Goal: Task Accomplishment & Management: Manage account settings

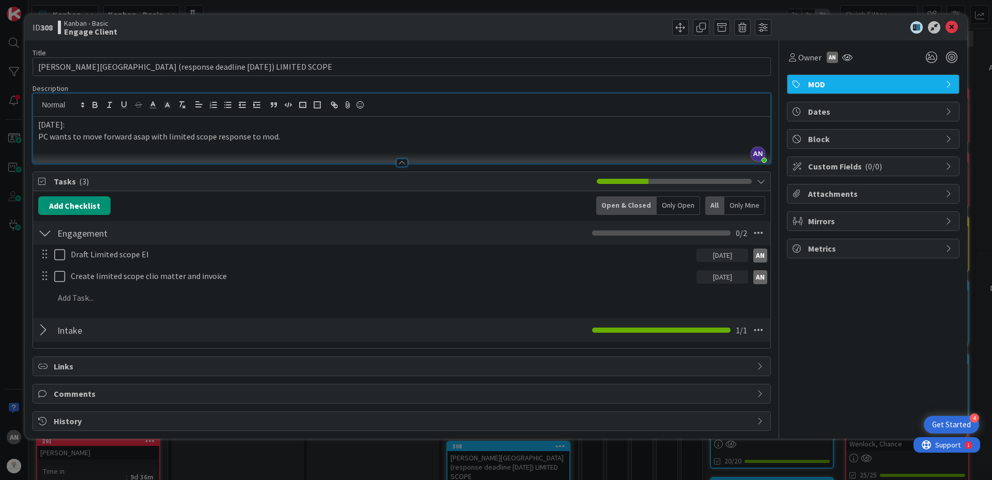
scroll to position [155, 0]
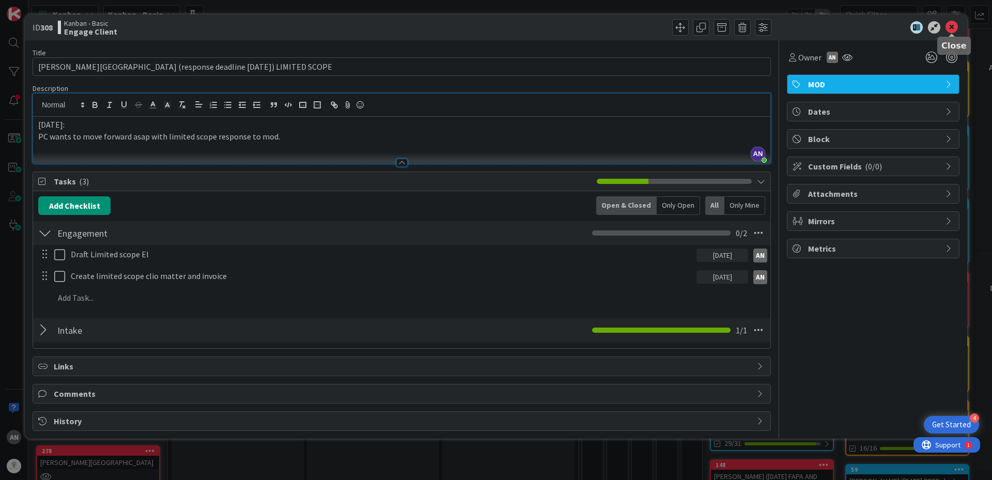
click at [951, 29] on icon at bounding box center [952, 27] width 12 height 12
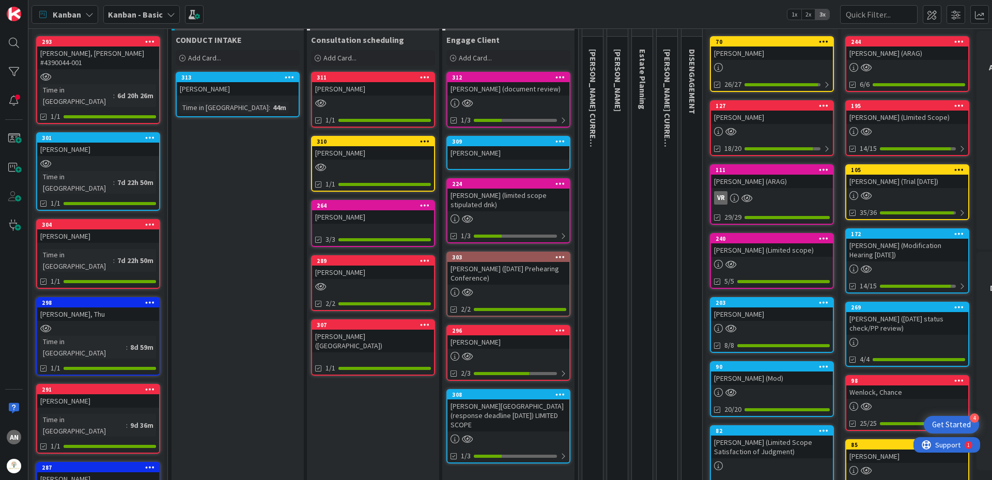
click at [505, 97] on link "312 [PERSON_NAME] (document review) 1/3" at bounding box center [508, 100] width 124 height 56
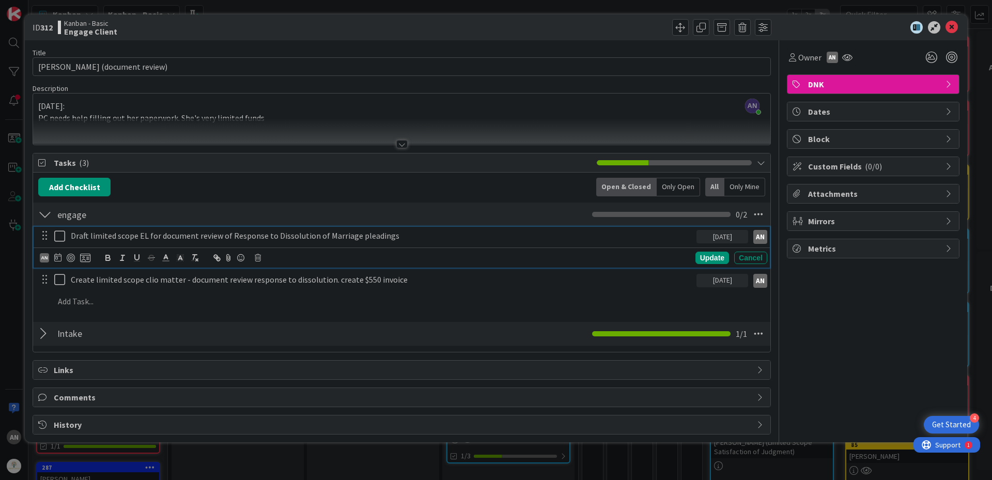
click at [484, 243] on div "Draft limited scope EL for document review of Response to Dissolution of Marria…" at bounding box center [382, 236] width 630 height 18
click at [60, 259] on icon at bounding box center [57, 257] width 7 height 8
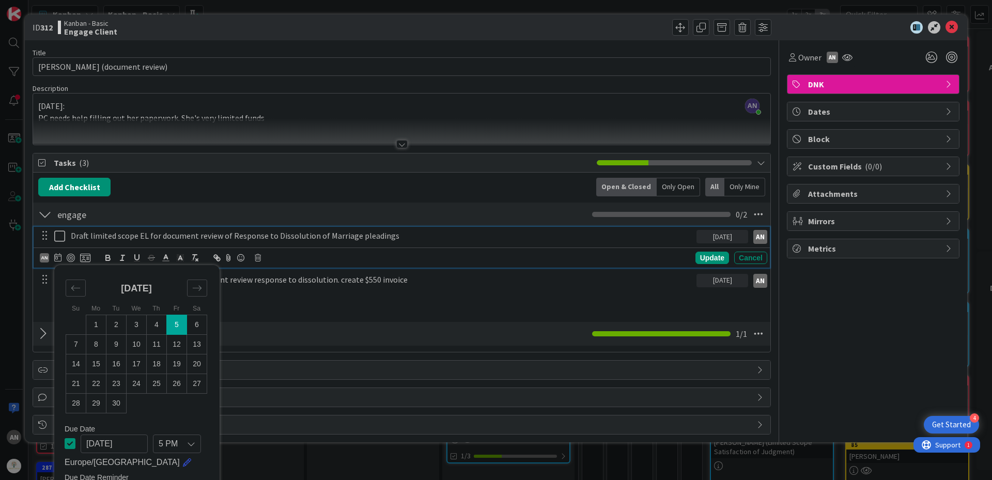
click at [192, 202] on div "engage Checklist Name 6 / 64 engage 0 / 2 Draft limited scope EL for document r…" at bounding box center [401, 259] width 737 height 114
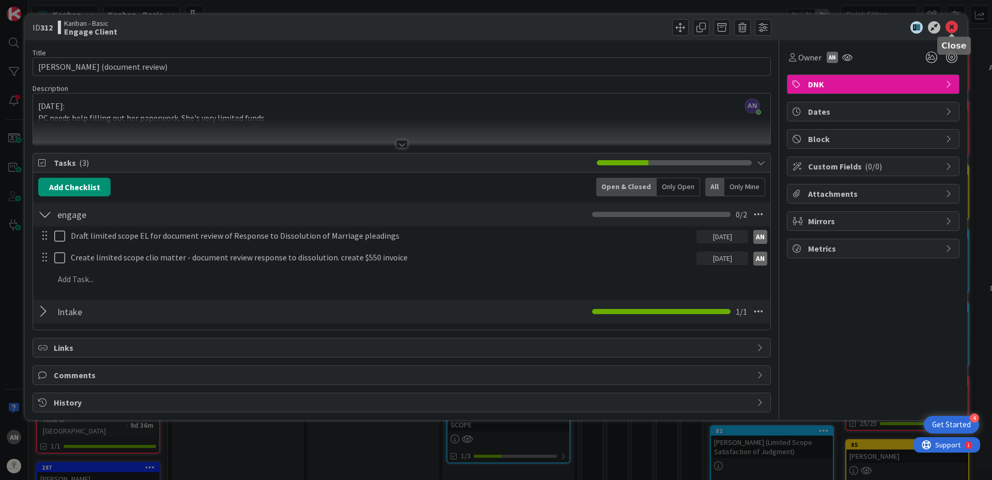
click at [956, 28] on icon at bounding box center [952, 27] width 12 height 12
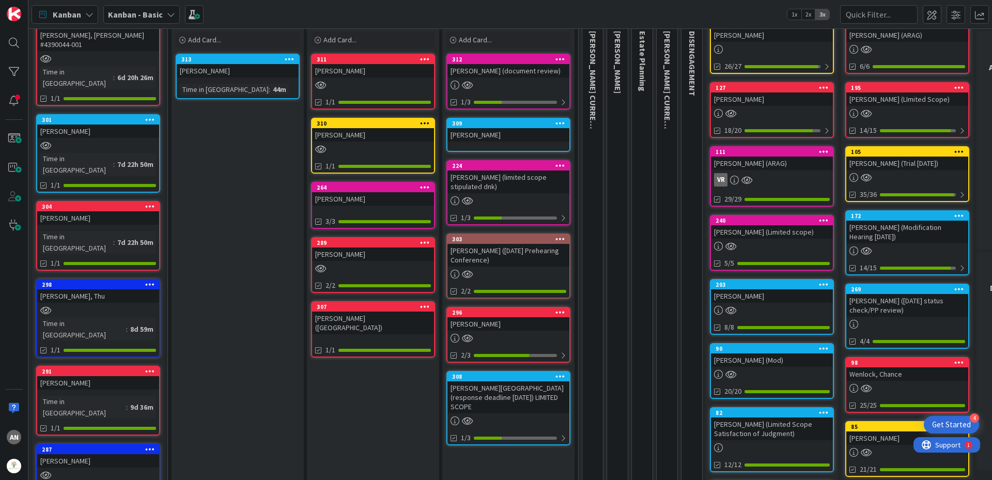
scroll to position [52, 0]
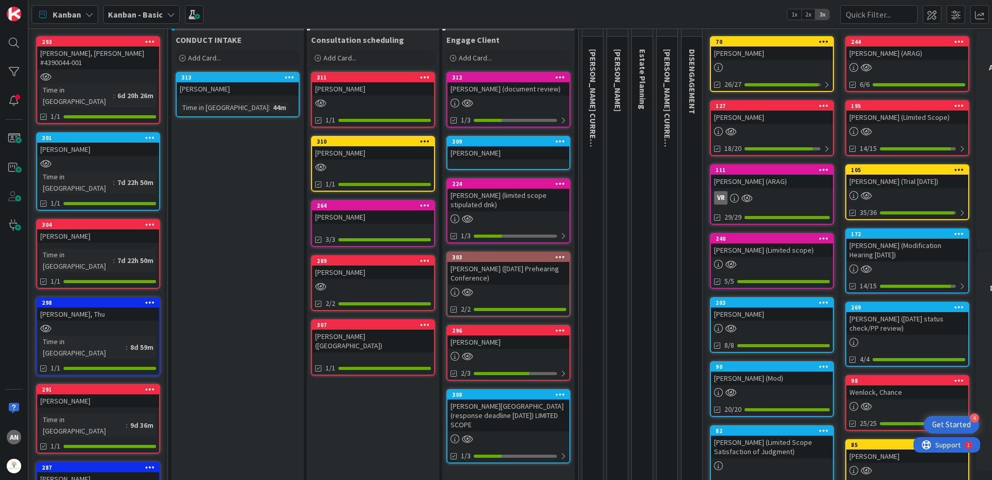
click at [505, 91] on div "[PERSON_NAME] (document review)" at bounding box center [508, 88] width 122 height 13
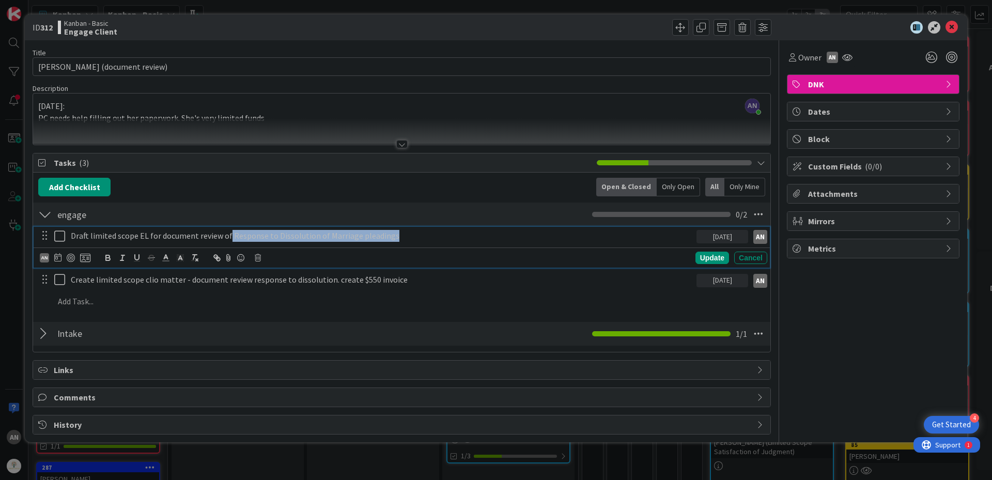
drag, startPoint x: 404, startPoint y: 235, endPoint x: 228, endPoint y: 239, distance: 176.2
click at [228, 239] on p "Draft limited scope EL for document review of Response to Dissolution of Marria…" at bounding box center [382, 236] width 622 height 12
copy p "Response to Dissolution of Marriage pleadings"
click at [62, 239] on icon at bounding box center [59, 236] width 11 height 12
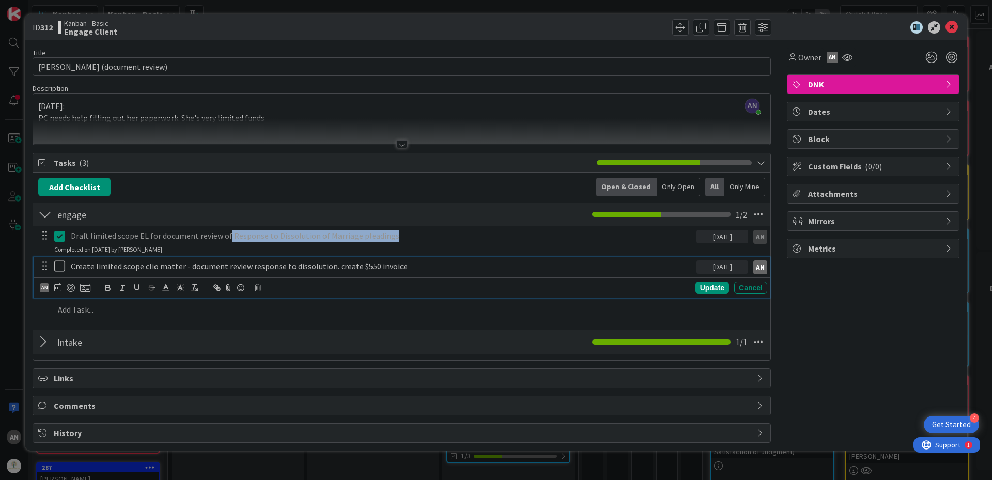
click at [58, 264] on icon at bounding box center [59, 266] width 11 height 12
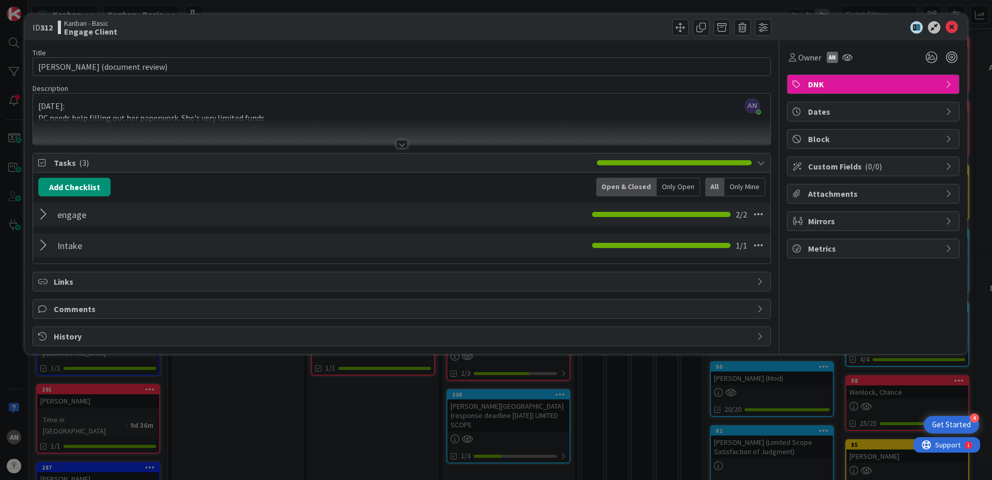
click at [41, 212] on div at bounding box center [44, 214] width 13 height 19
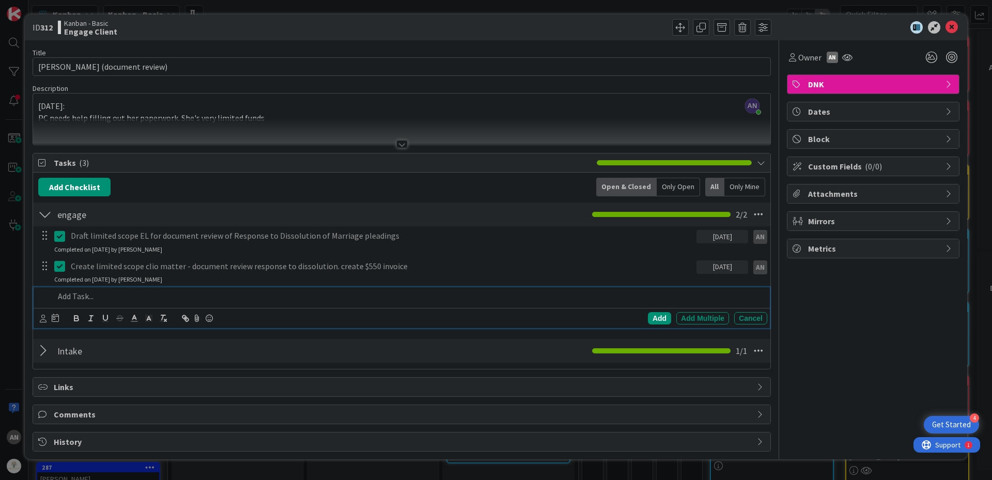
click at [76, 297] on p at bounding box center [408, 296] width 709 height 12
click at [76, 297] on p "KS to eview" at bounding box center [408, 296] width 709 height 12
click at [103, 297] on p "KS to review" at bounding box center [408, 296] width 709 height 12
click at [41, 317] on icon at bounding box center [43, 319] width 7 height 8
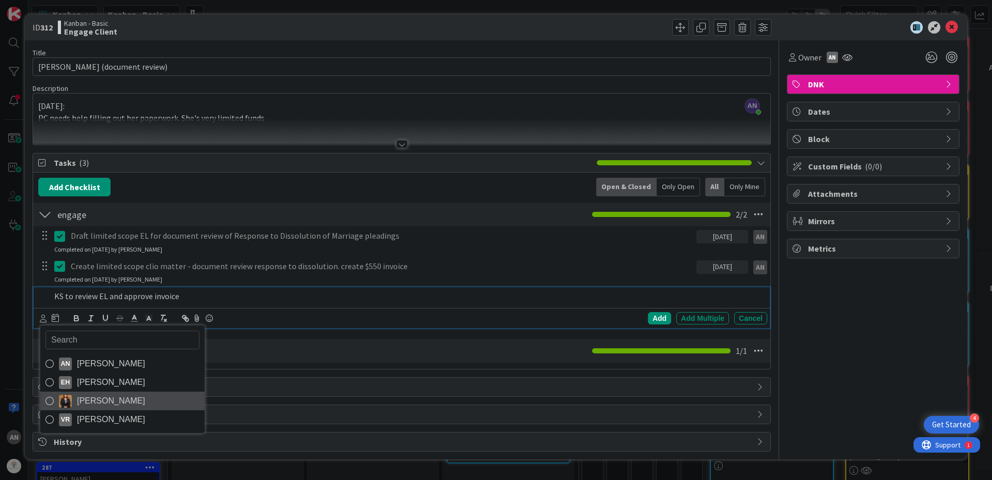
click at [108, 398] on span "[PERSON_NAME]" at bounding box center [111, 401] width 68 height 16
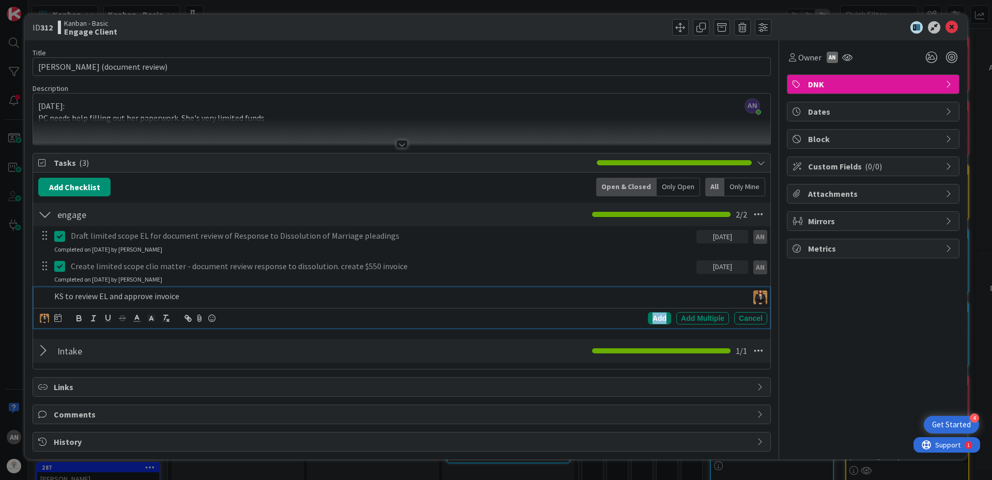
click at [658, 320] on div "Add" at bounding box center [659, 318] width 23 height 12
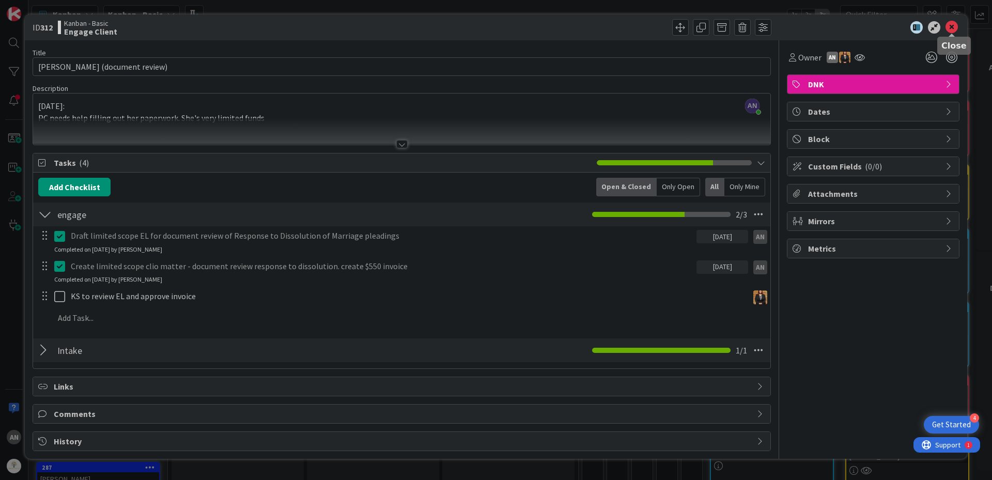
click at [949, 27] on icon at bounding box center [952, 27] width 12 height 12
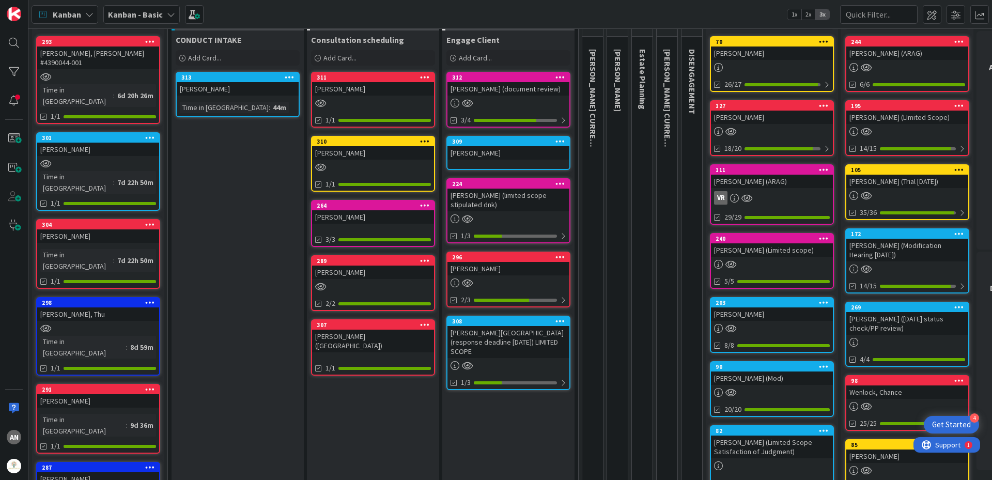
click at [82, 11] on div "Kanban" at bounding box center [65, 14] width 67 height 19
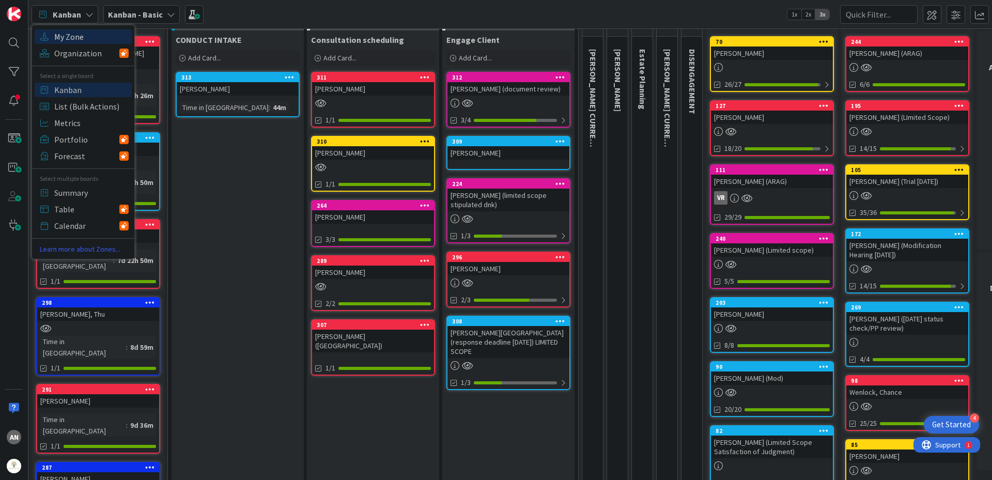
click at [79, 37] on span "My Zone" at bounding box center [91, 37] width 74 height 16
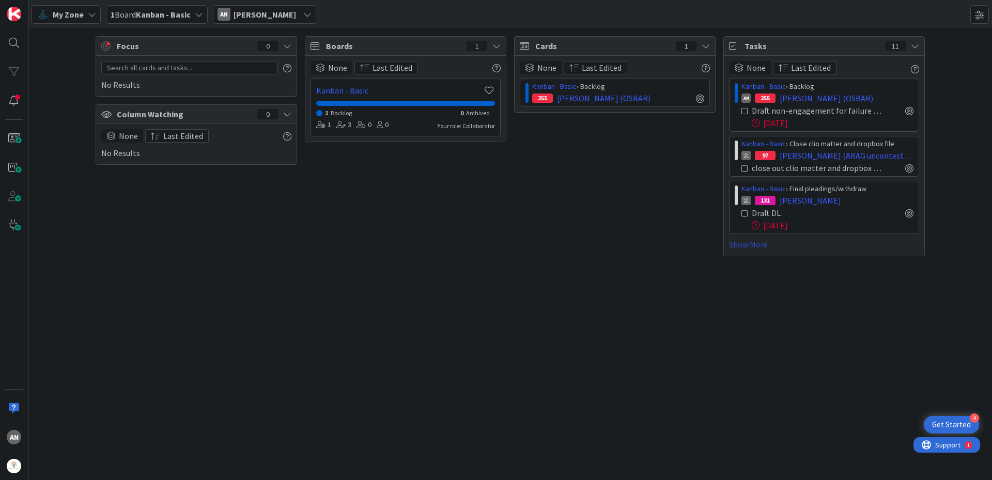
click at [756, 247] on link "Show More" at bounding box center [824, 244] width 190 height 12
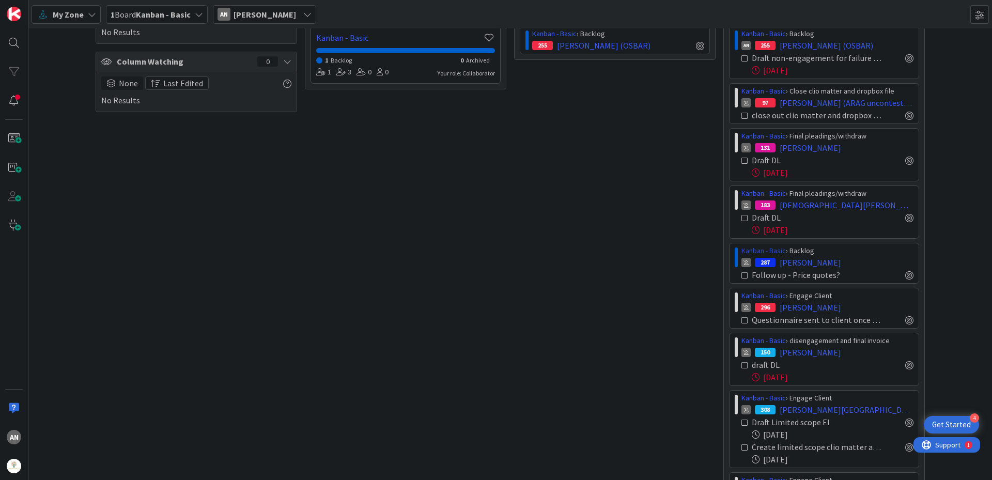
scroll to position [153, 0]
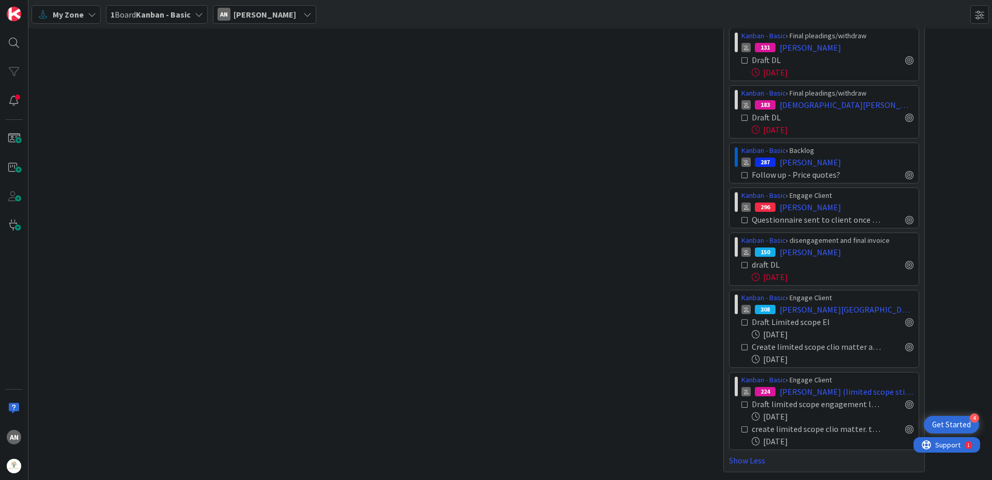
click at [741, 266] on icon at bounding box center [744, 264] width 7 height 7
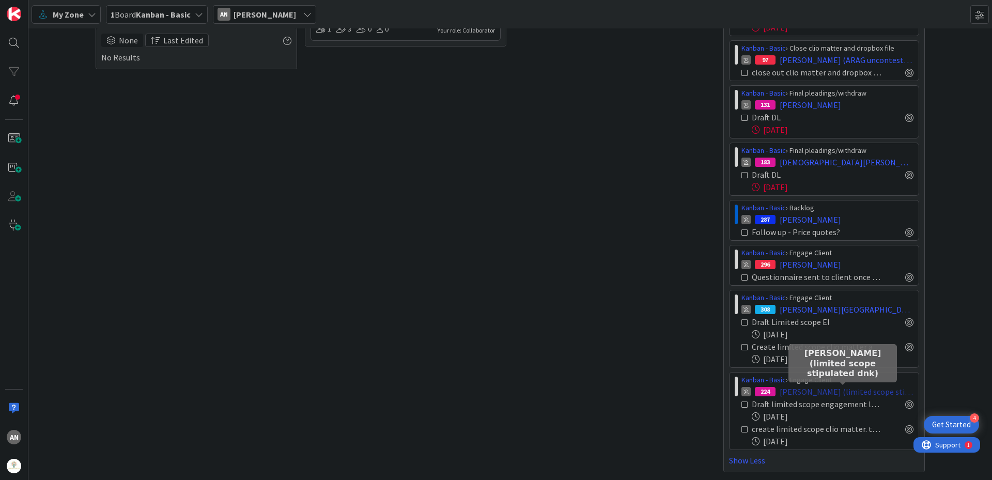
click at [804, 389] on span "[PERSON_NAME] (limited scope stipulated dnk)" at bounding box center [847, 391] width 134 height 12
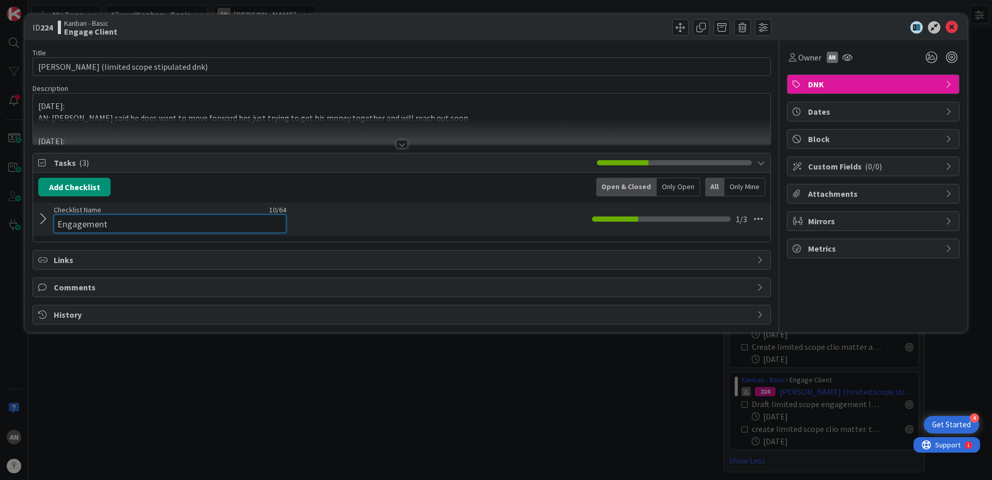
click at [189, 221] on input "Engagement" at bounding box center [170, 223] width 233 height 19
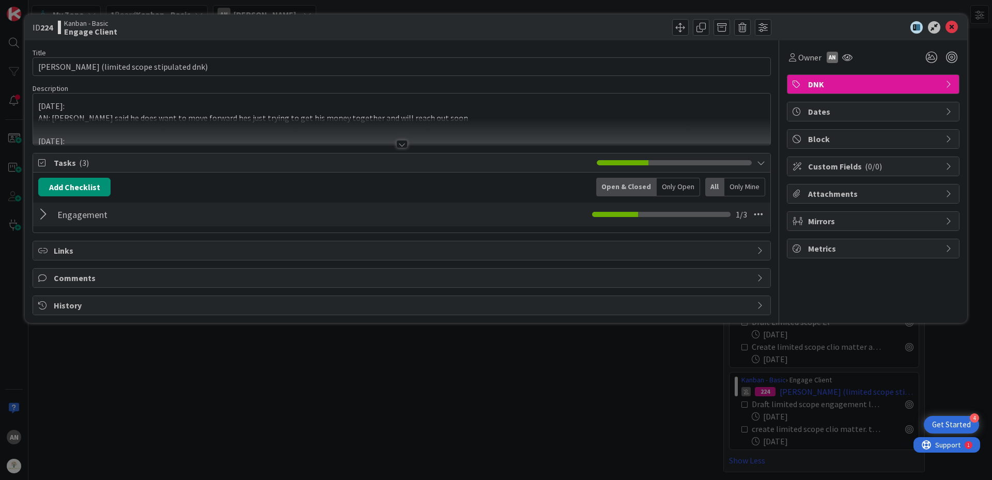
click at [49, 209] on div "Engagement Checklist Name 10 / 64 Engagement 1 / 3" at bounding box center [401, 215] width 737 height 24
click at [47, 213] on div at bounding box center [44, 214] width 13 height 19
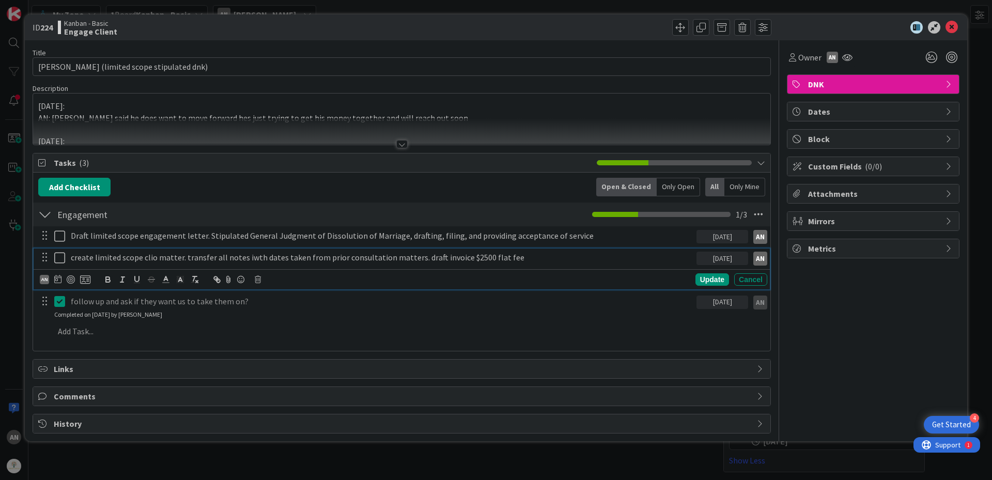
click at [58, 257] on icon at bounding box center [59, 258] width 11 height 12
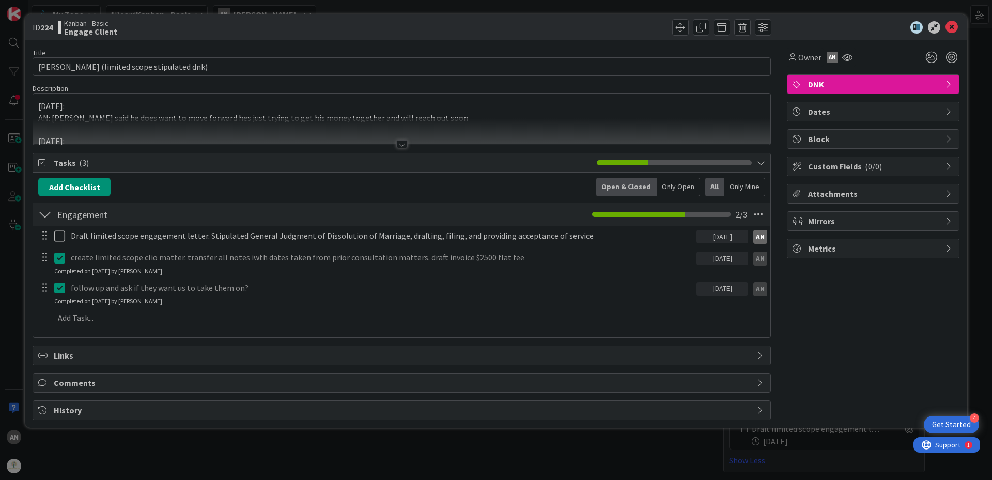
scroll to position [71, 0]
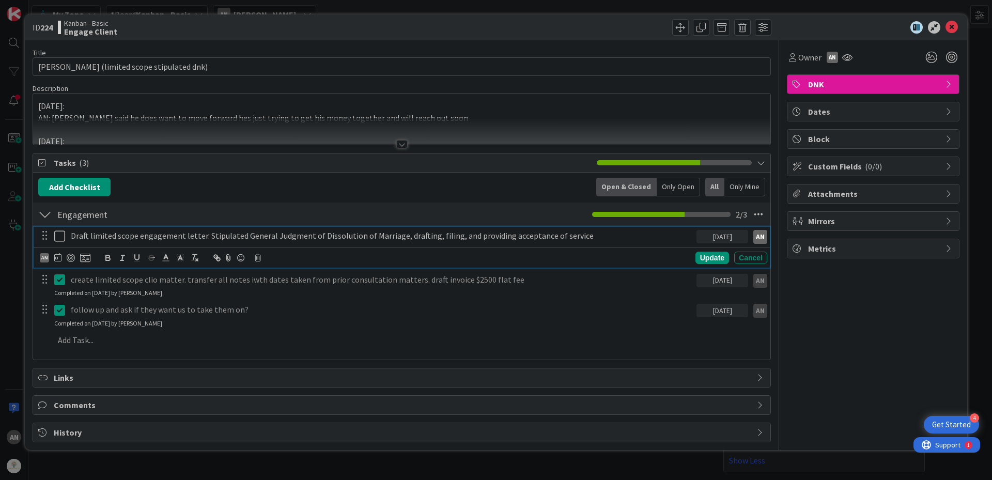
click at [59, 235] on icon at bounding box center [59, 236] width 11 height 12
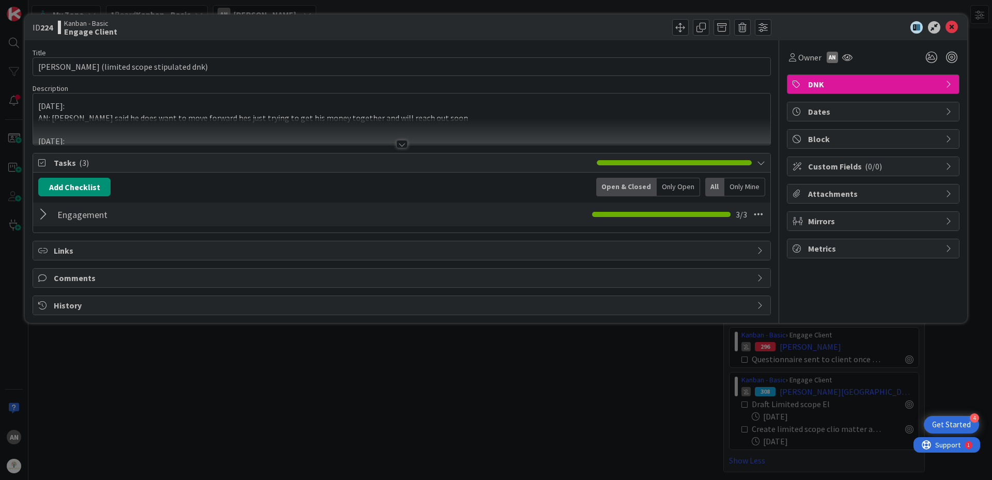
click at [42, 214] on div at bounding box center [44, 214] width 13 height 19
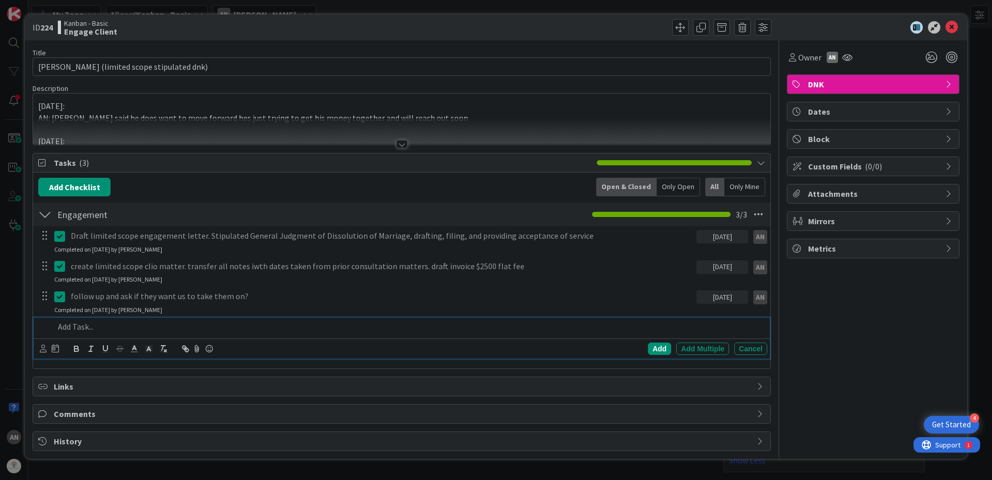
click at [88, 328] on p at bounding box center [408, 327] width 709 height 12
click at [37, 347] on div "Add Add Multiple Cancel" at bounding box center [402, 348] width 736 height 20
click at [42, 351] on icon at bounding box center [43, 349] width 7 height 8
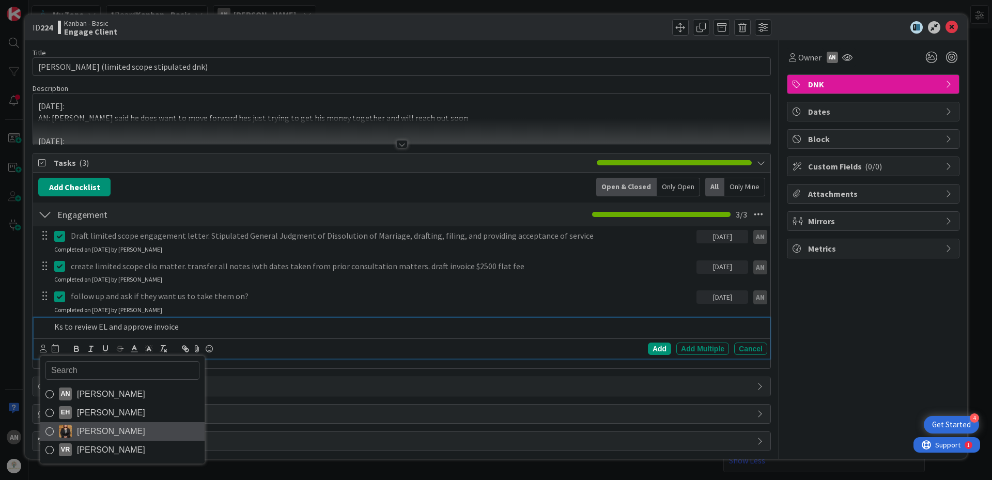
click at [89, 426] on span "[PERSON_NAME]" at bounding box center [111, 432] width 68 height 16
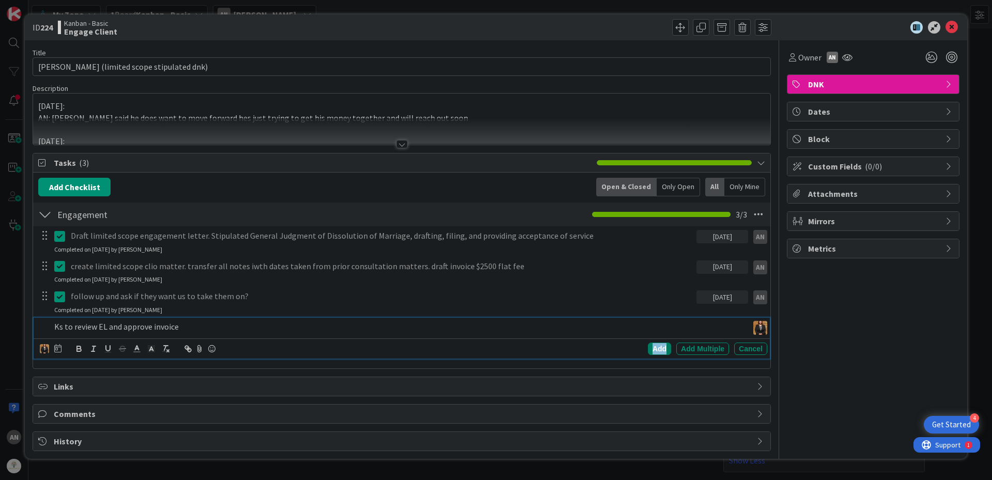
click at [649, 349] on div "Add" at bounding box center [659, 349] width 23 height 12
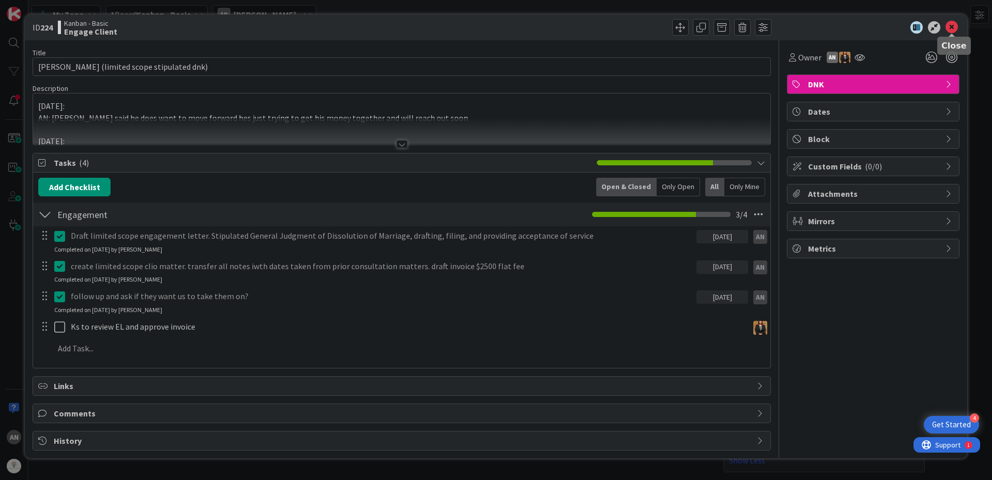
click at [948, 28] on icon at bounding box center [952, 27] width 12 height 12
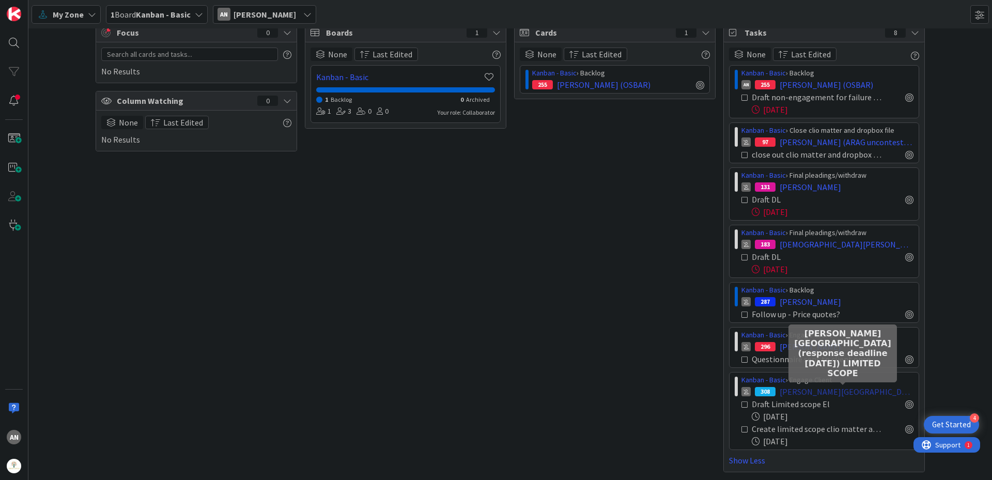
click at [809, 391] on span "[PERSON_NAME][GEOGRAPHIC_DATA] (response deadline [DATE]) LIMITED SCOPE" at bounding box center [847, 391] width 134 height 12
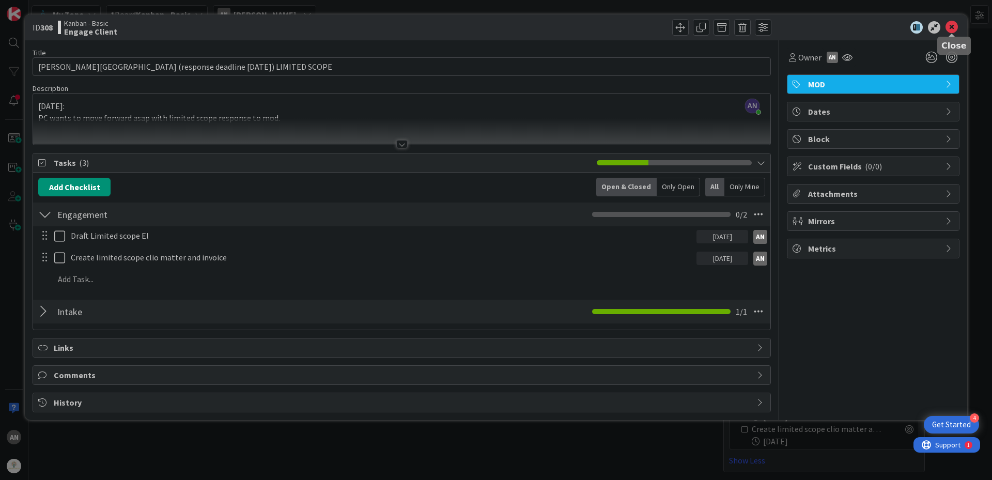
click at [951, 29] on icon at bounding box center [952, 27] width 12 height 12
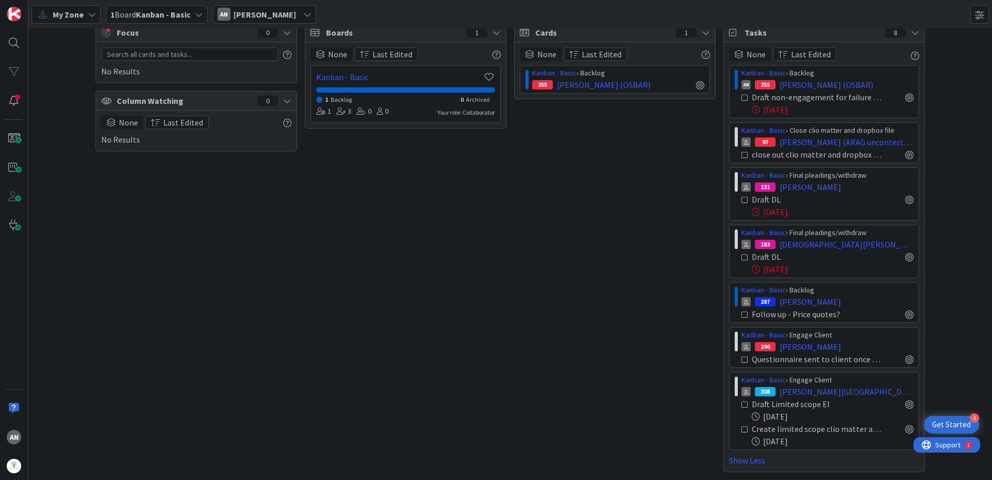
click at [96, 17] on div "My Zone" at bounding box center [66, 14] width 69 height 19
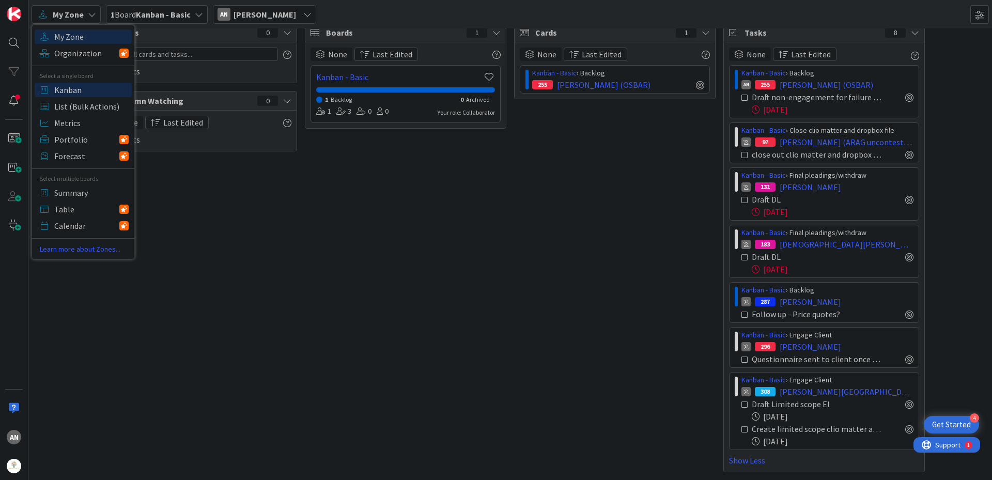
click at [75, 92] on span "Kanban" at bounding box center [91, 90] width 74 height 16
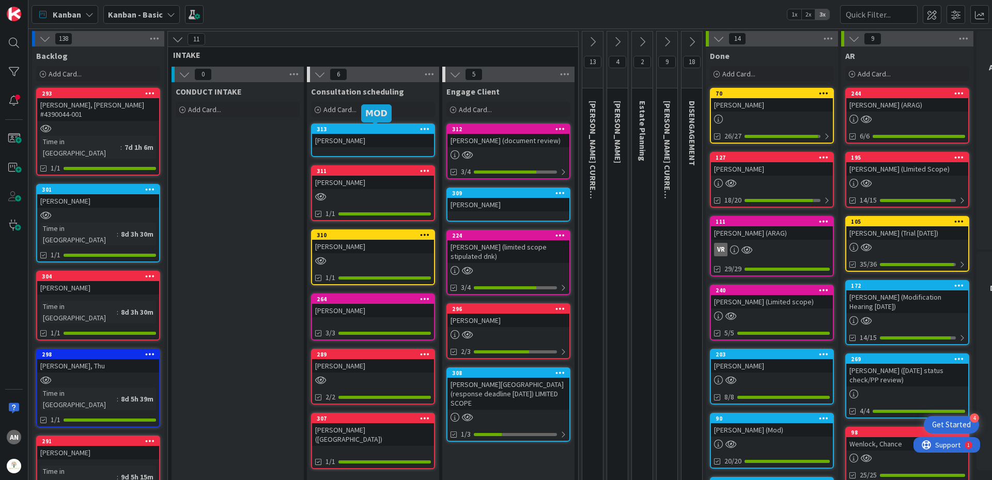
click at [371, 132] on div "313" at bounding box center [375, 129] width 117 height 7
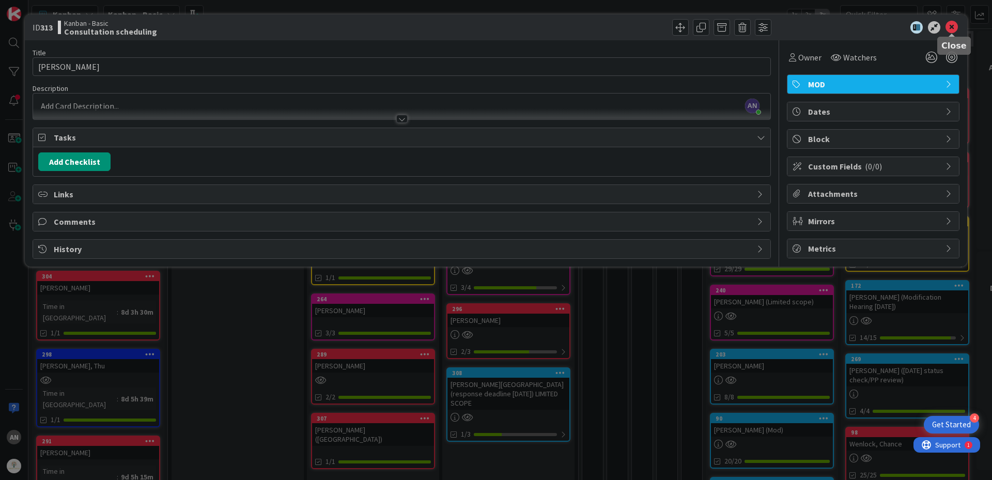
click at [950, 26] on icon at bounding box center [952, 27] width 12 height 12
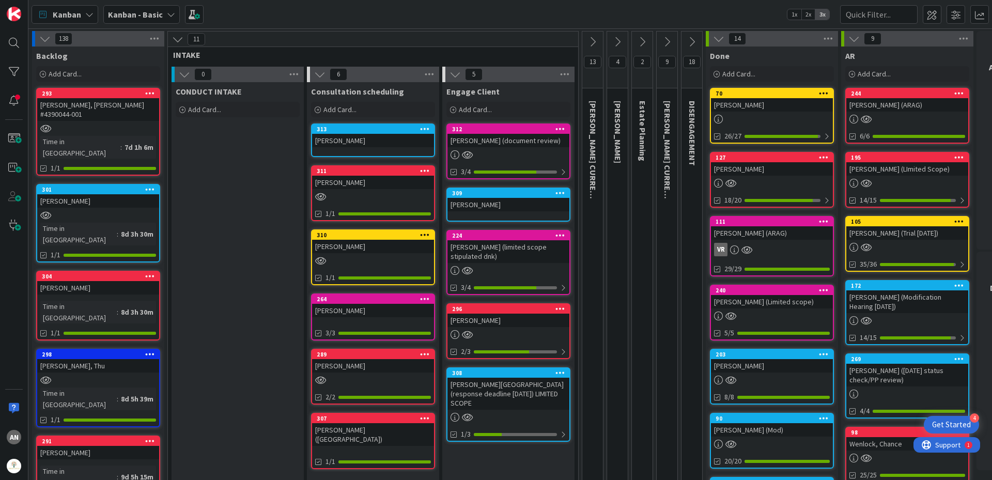
click at [501, 385] on div "[PERSON_NAME][GEOGRAPHIC_DATA] (response deadline [DATE]) LIMITED SCOPE" at bounding box center [508, 394] width 122 height 32
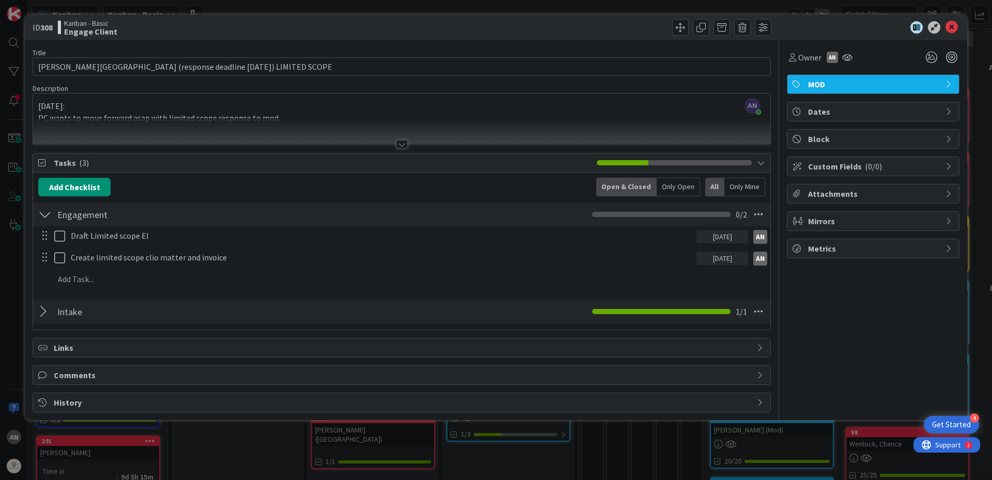
click at [400, 145] on div at bounding box center [401, 144] width 11 height 8
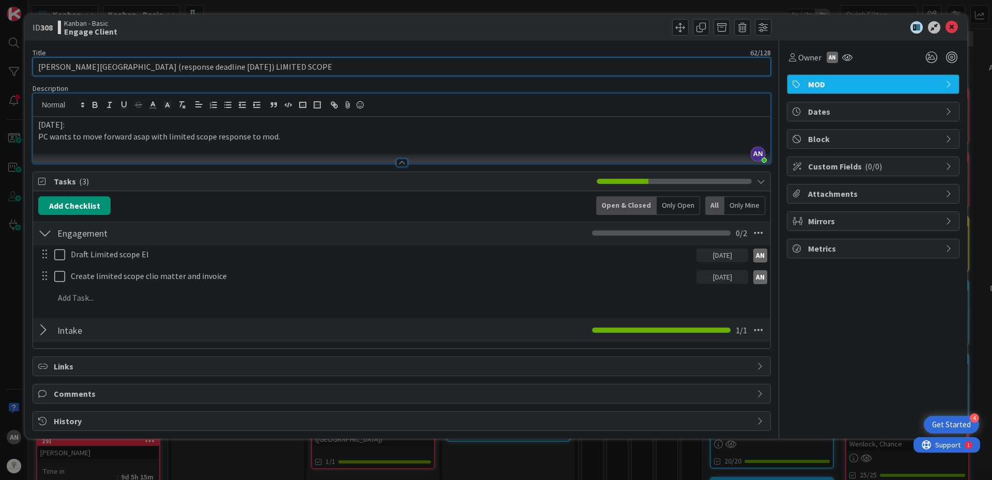
drag, startPoint x: 82, startPoint y: 68, endPoint x: 0, endPoint y: 63, distance: 82.3
click at [0, 63] on div "ID 308 Kanban - Basic Engage Client Title 62 / 128 [PERSON_NAME][GEOGRAPHIC_DAT…" at bounding box center [496, 240] width 992 height 480
type input "[PERSON_NAME] (response deadline [DATE]) LIMITED SCOPE"
click at [230, 32] on div "Kanban - Basic Engage Client" at bounding box center [229, 27] width 342 height 17
click at [53, 260] on div at bounding box center [52, 254] width 29 height 18
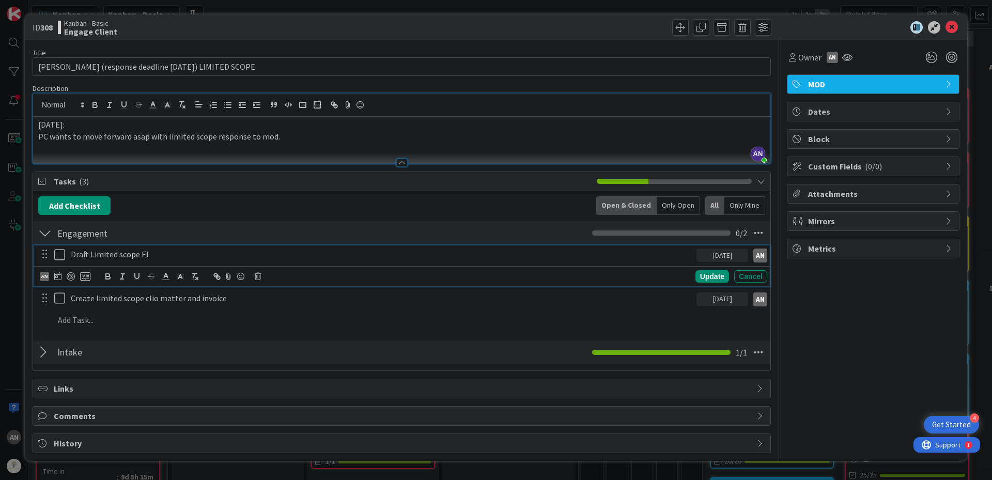
click at [58, 256] on icon at bounding box center [59, 255] width 11 height 12
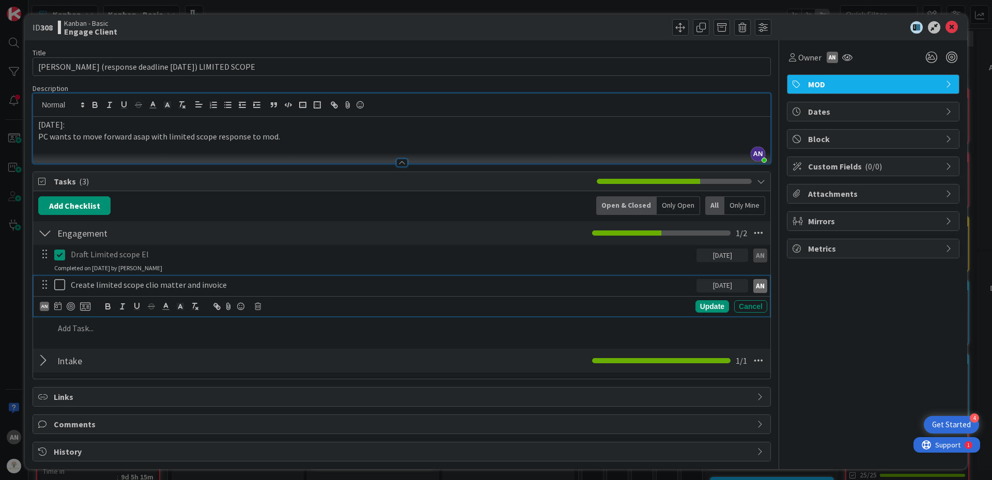
click at [59, 285] on icon at bounding box center [59, 284] width 11 height 12
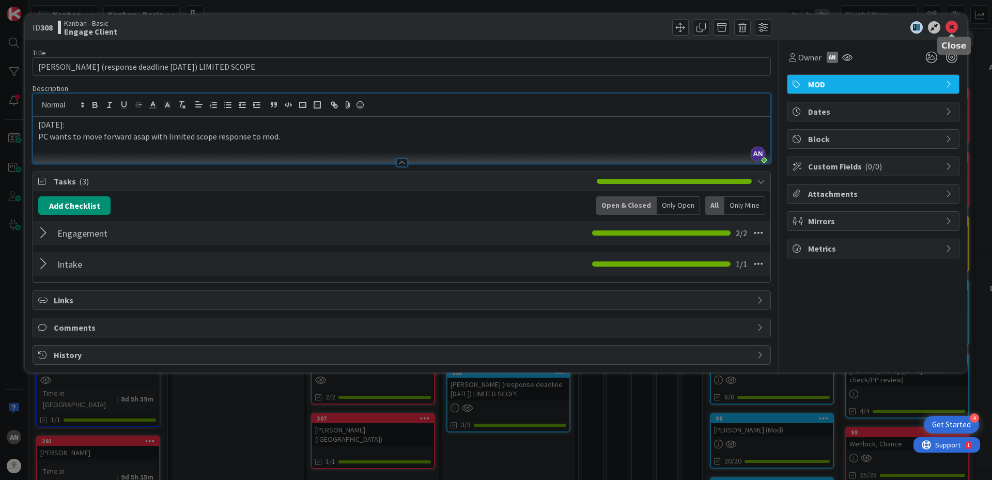
click at [948, 30] on icon at bounding box center [952, 27] width 12 height 12
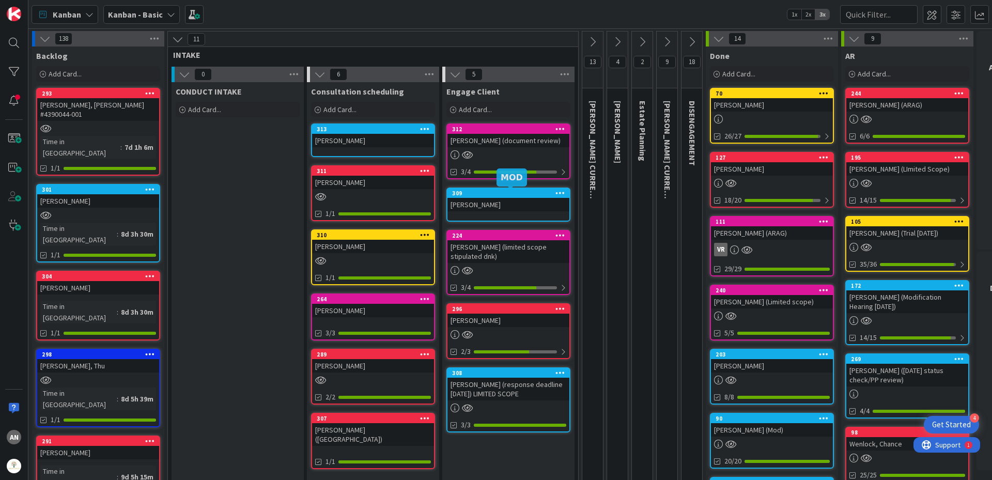
click at [486, 192] on div "309" at bounding box center [510, 193] width 117 height 7
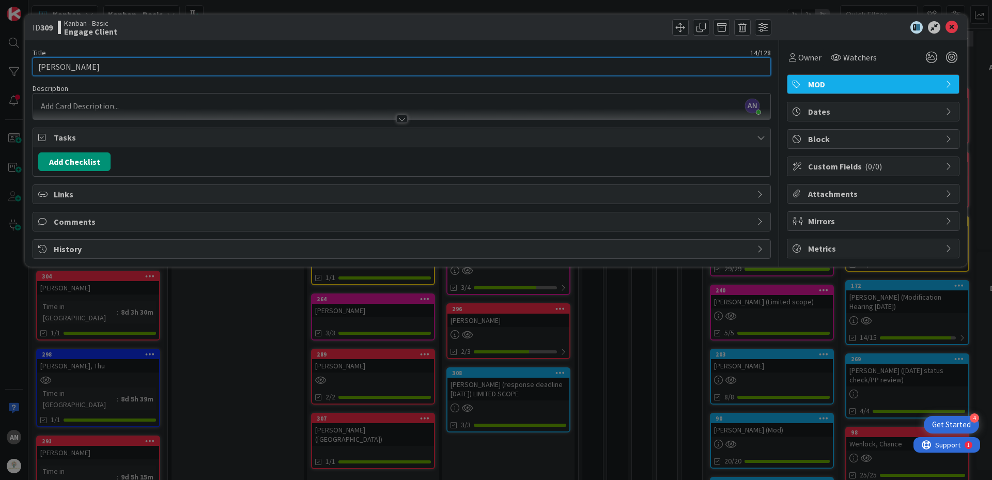
drag, startPoint x: 98, startPoint y: 70, endPoint x: 0, endPoint y: 66, distance: 98.2
click at [0, 66] on div "ID 309 Kanban - Basic Engage Client Title 14 / 128 [PERSON_NAME] Description AN…" at bounding box center [496, 240] width 992 height 480
type input "[PERSON_NAME][GEOGRAPHIC_DATA]"
click at [211, 52] on div "Title 13 / 128" at bounding box center [402, 52] width 738 height 9
click at [856, 87] on span "MOD" at bounding box center [874, 84] width 132 height 12
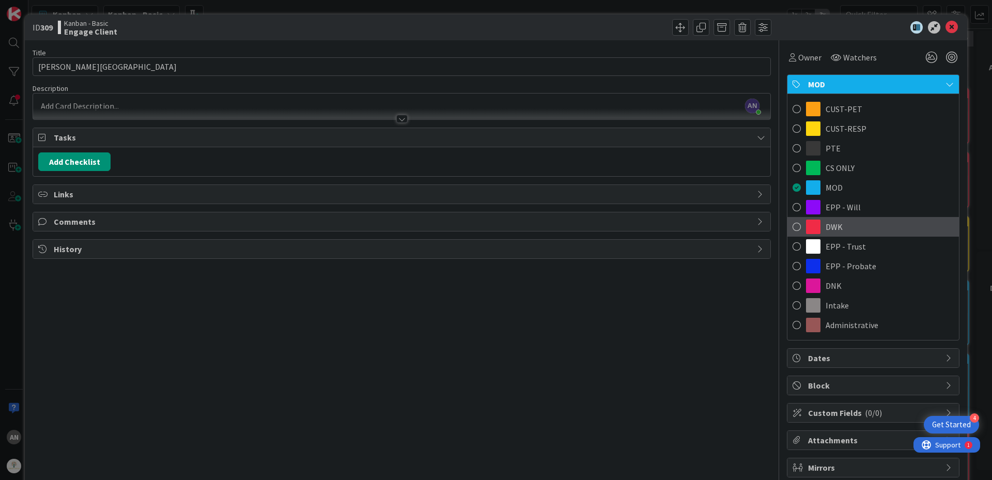
click at [839, 225] on div "DWK" at bounding box center [873, 227] width 172 height 20
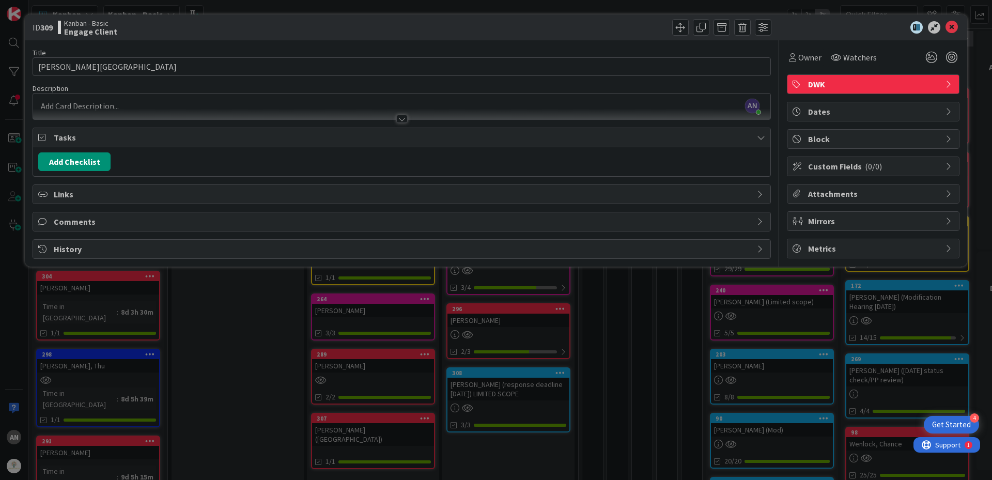
click at [841, 85] on span "DWK" at bounding box center [874, 84] width 132 height 12
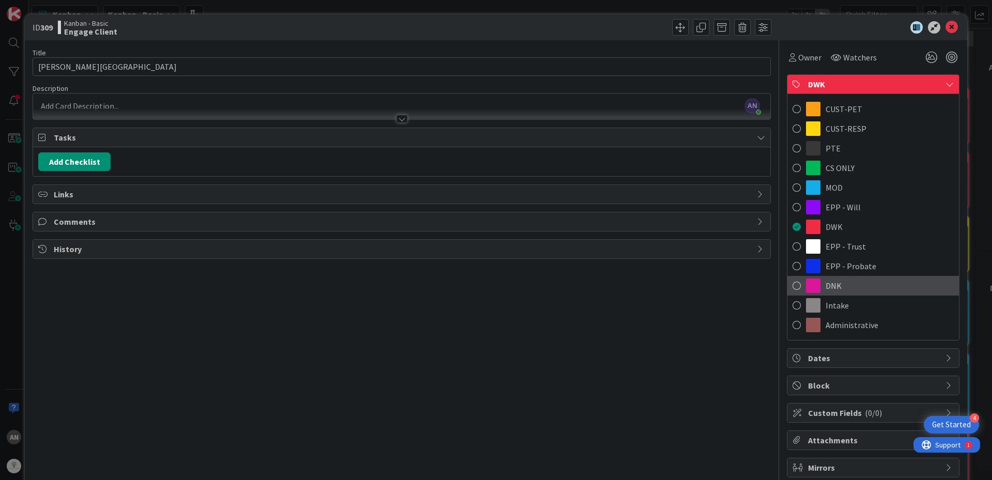
click at [835, 285] on div "DNK" at bounding box center [873, 286] width 172 height 20
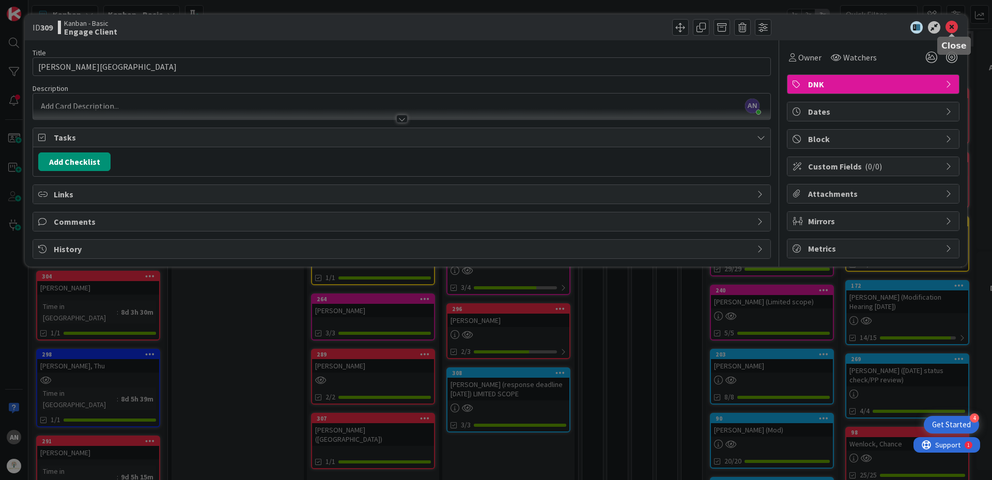
click at [950, 26] on icon at bounding box center [952, 27] width 12 height 12
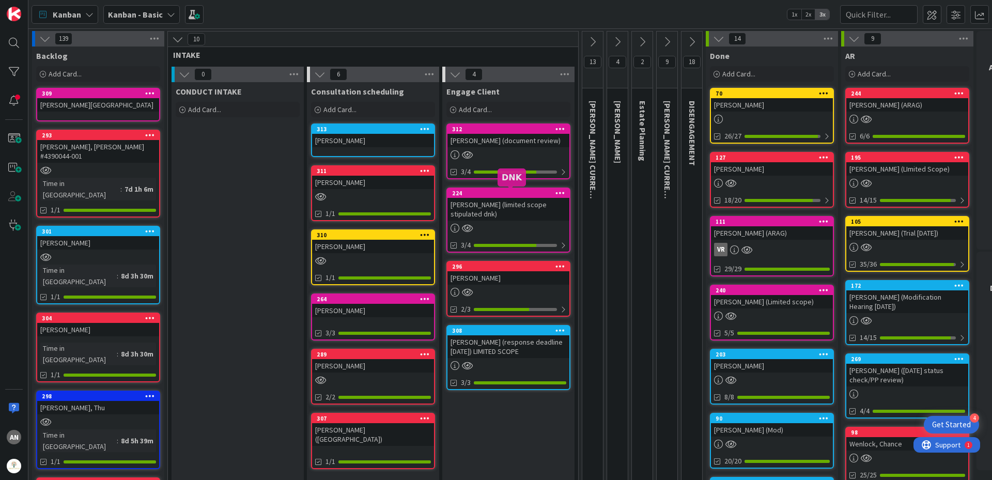
click at [484, 147] on div "[PERSON_NAME] (document review)" at bounding box center [508, 140] width 122 height 13
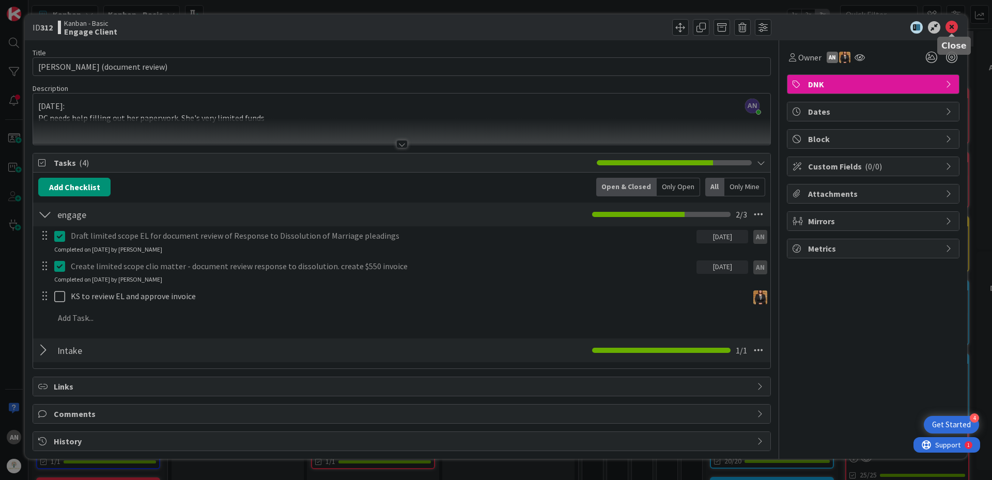
click at [951, 26] on icon at bounding box center [952, 27] width 12 height 12
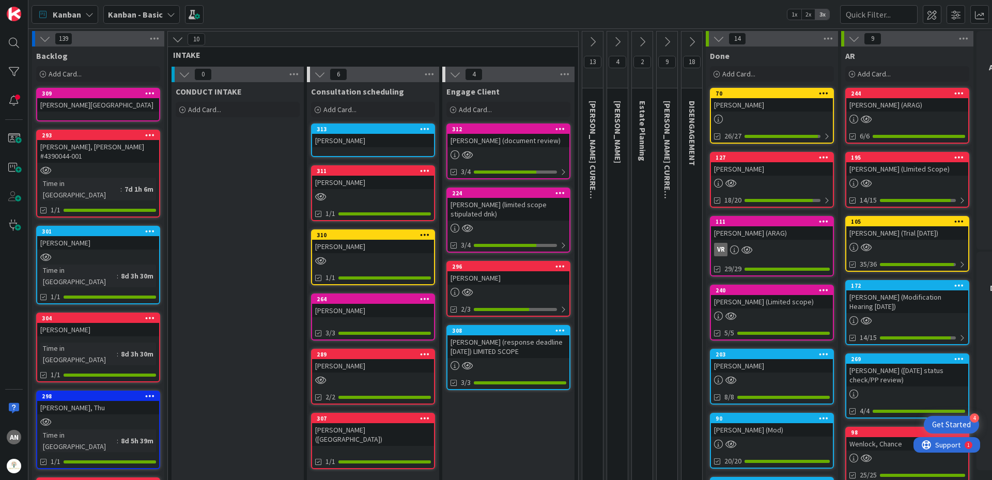
click at [520, 210] on div "[PERSON_NAME] (limited scope stipulated dnk)" at bounding box center [508, 209] width 122 height 23
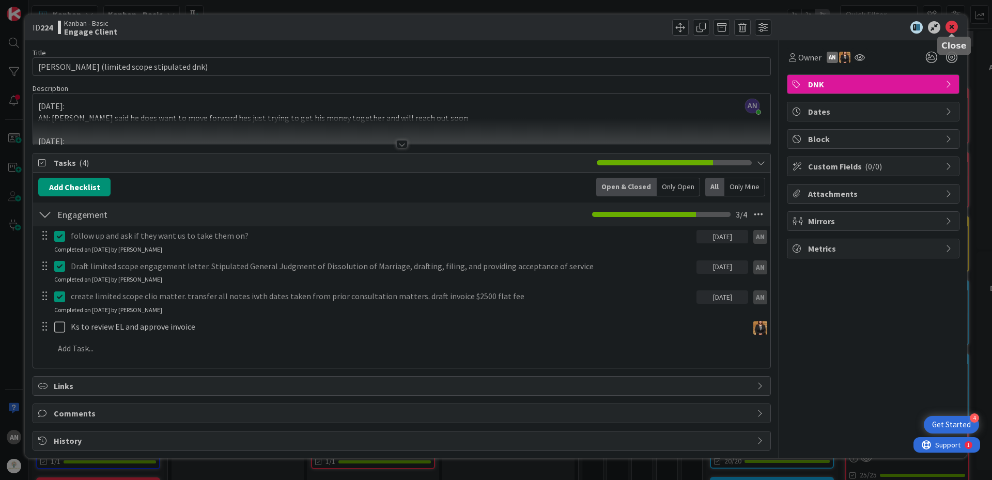
click at [956, 31] on icon at bounding box center [952, 27] width 12 height 12
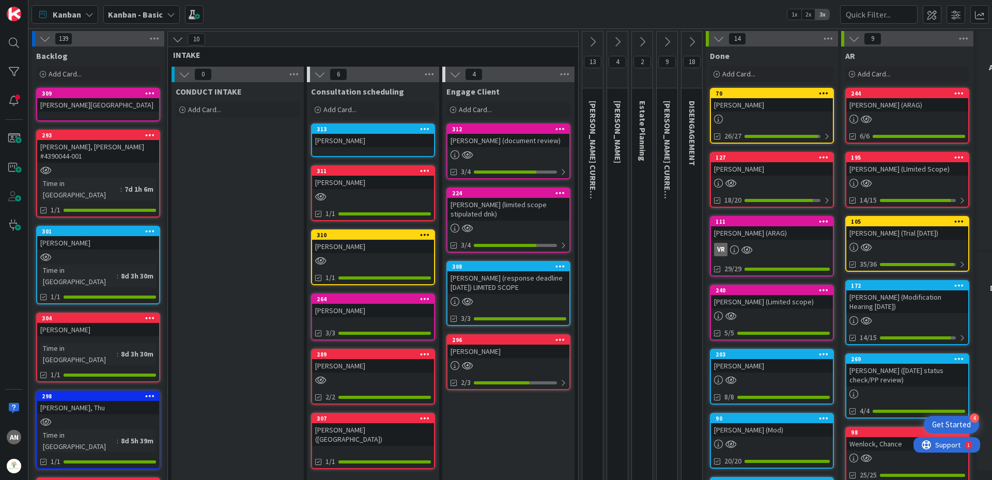
click at [489, 281] on div "[PERSON_NAME] (response deadline [DATE]) LIMITED SCOPE" at bounding box center [508, 282] width 122 height 23
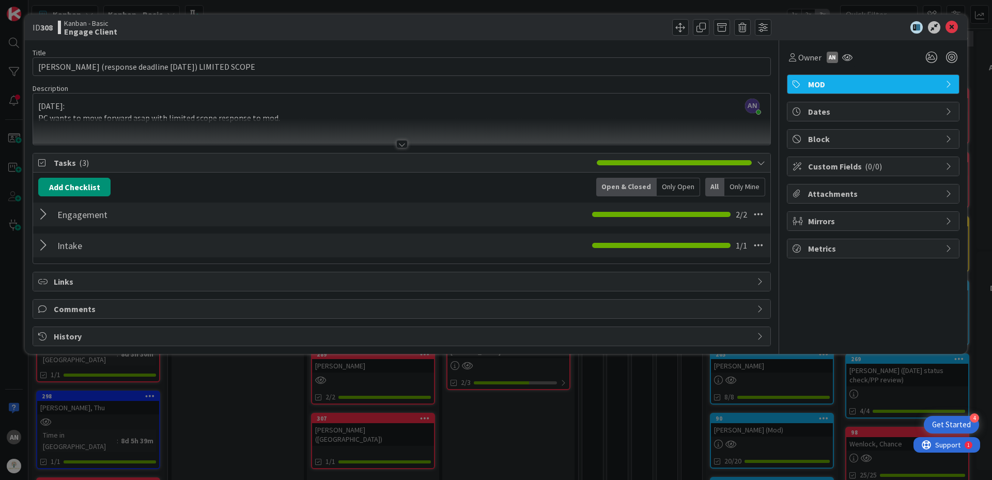
click at [49, 209] on div at bounding box center [44, 214] width 13 height 19
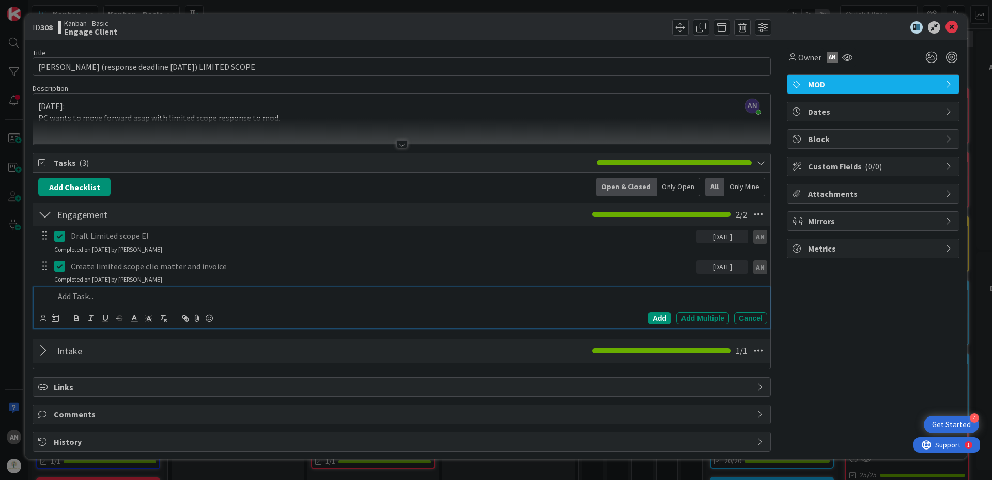
click at [81, 299] on p at bounding box center [408, 296] width 709 height 12
click at [35, 318] on div "Add Add Multiple Cancel" at bounding box center [402, 318] width 736 height 20
click at [41, 320] on icon at bounding box center [43, 319] width 7 height 8
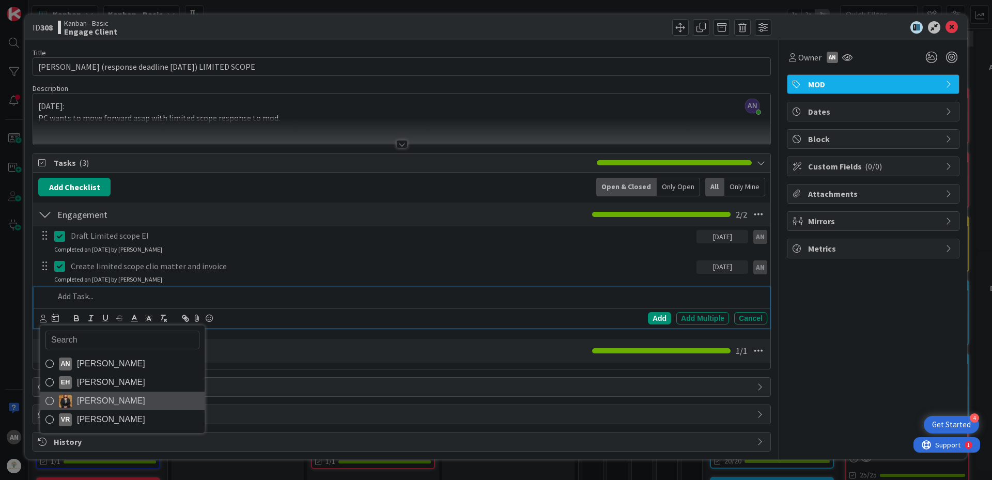
click at [88, 396] on span "[PERSON_NAME]" at bounding box center [111, 401] width 68 height 16
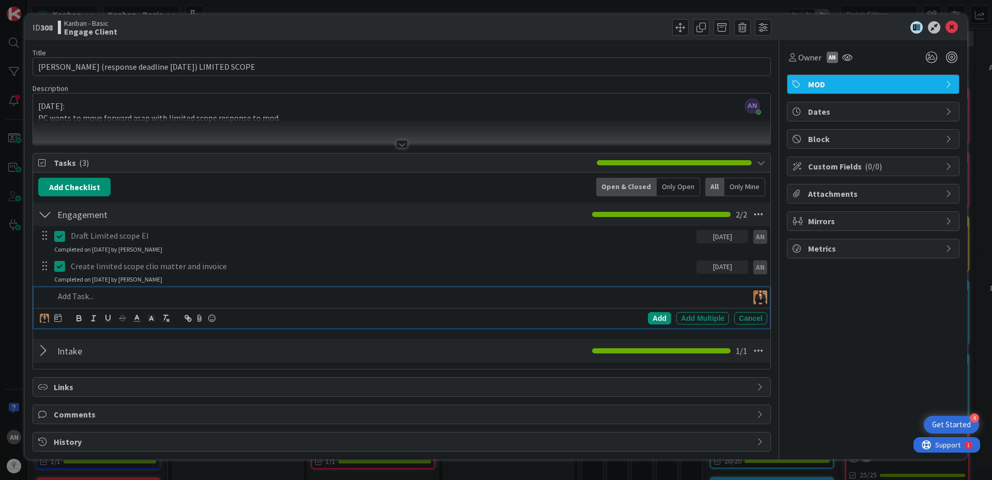
click at [88, 291] on p at bounding box center [399, 296] width 690 height 12
click at [660, 318] on div "Add" at bounding box center [659, 318] width 23 height 12
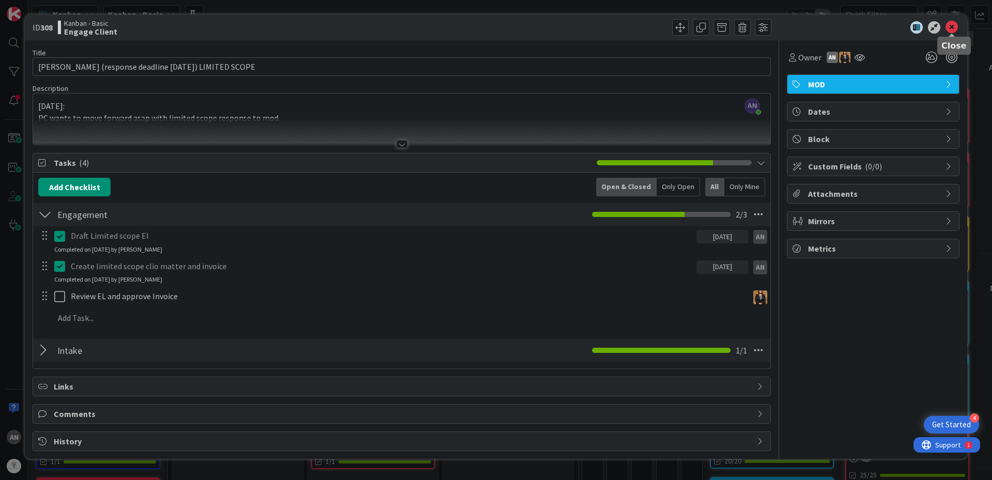
click at [952, 27] on icon at bounding box center [952, 27] width 12 height 12
